Goal: Find specific fact: Locate a discrete piece of known information

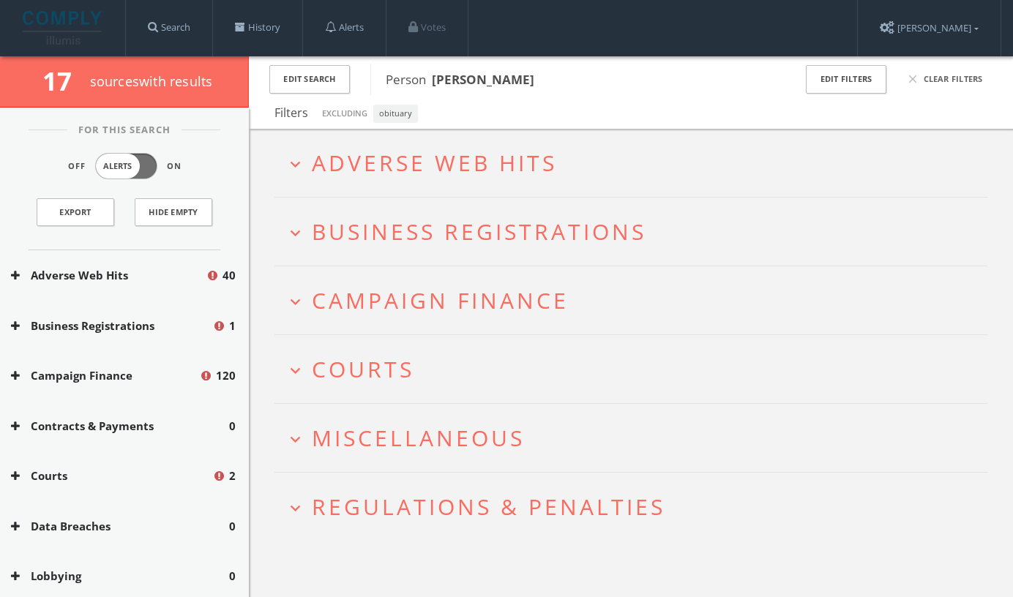
click at [291, 159] on icon "expand_more" at bounding box center [295, 164] width 20 height 20
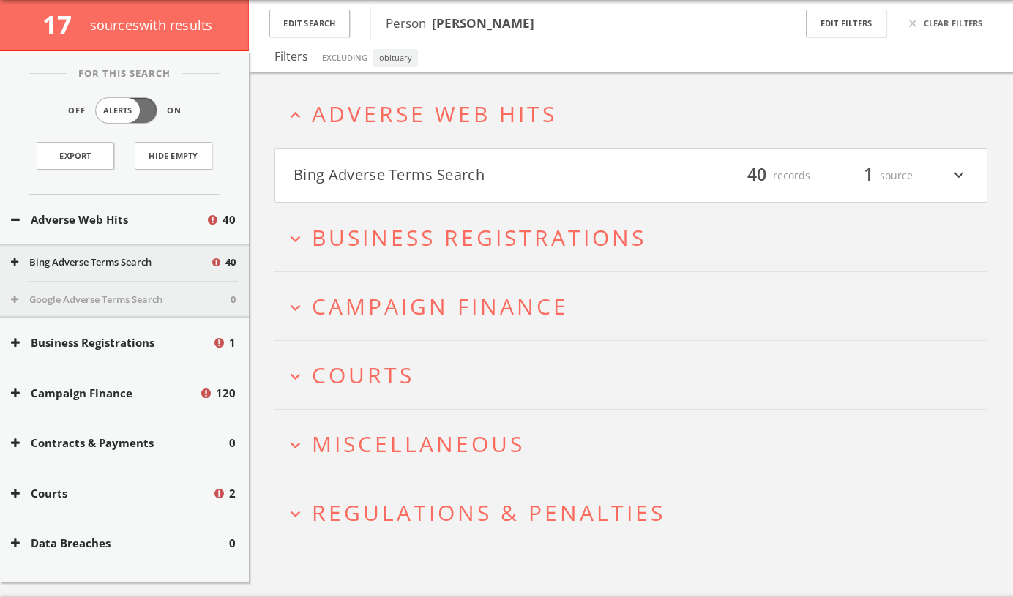
scroll to position [85, 0]
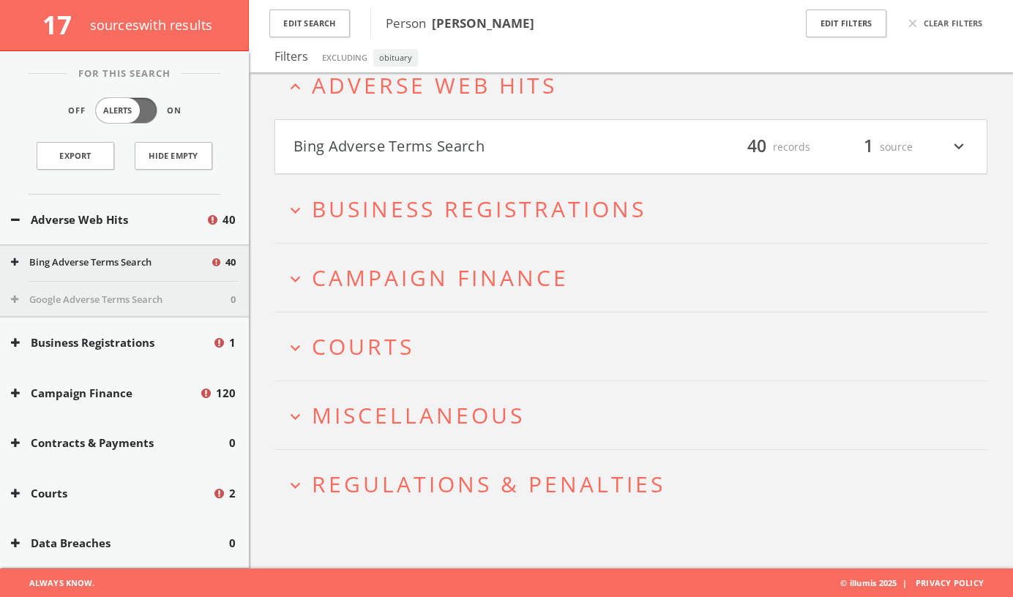
click at [292, 90] on icon "expand_less" at bounding box center [295, 87] width 20 height 20
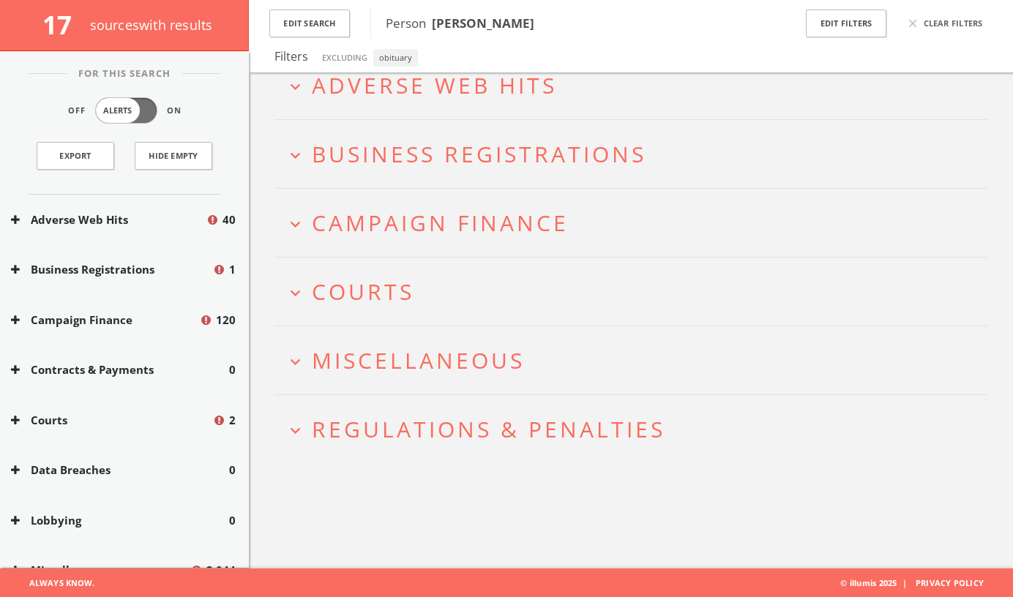
click at [489, 19] on b "Aditi Hardikar" at bounding box center [483, 23] width 102 height 17
click at [460, 23] on b "Aditi Hardikar" at bounding box center [483, 23] width 102 height 17
drag, startPoint x: 430, startPoint y: 23, endPoint x: 549, endPoint y: 28, distance: 119.4
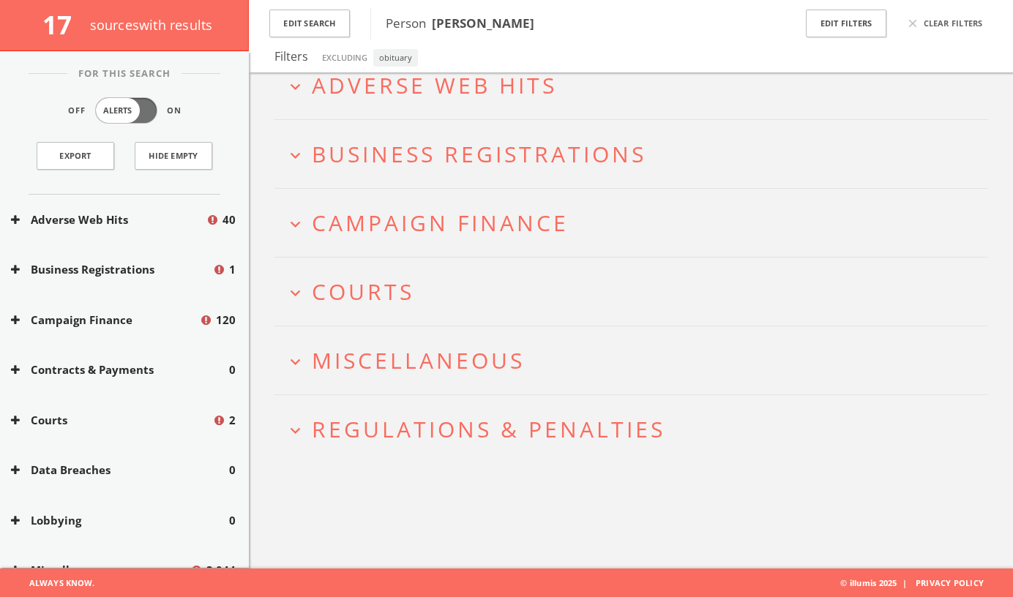
click at [549, 28] on span "Person Aditi Hardikar" at bounding box center [580, 23] width 388 height 19
copy span "Aditi Hardikar"
